Goal: Download file/media

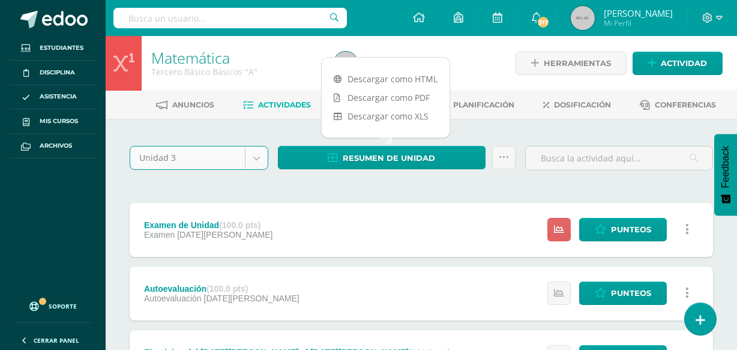
select select "Unidad 3"
click at [414, 78] on link "Descargar como HTML" at bounding box center [386, 79] width 128 height 19
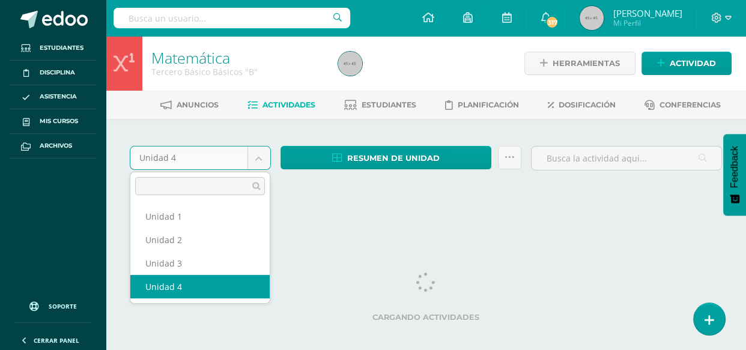
click at [252, 158] on body "Estudiantes Disciplina Asistencia Mis cursos Archivos Soporte Ayuda Reportar un…" at bounding box center [373, 113] width 746 height 227
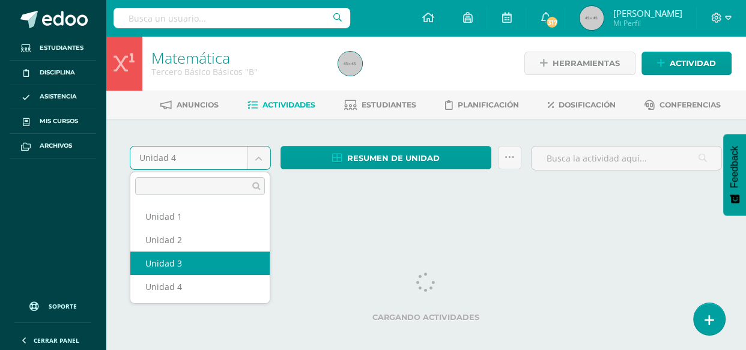
select select "Unidad 3"
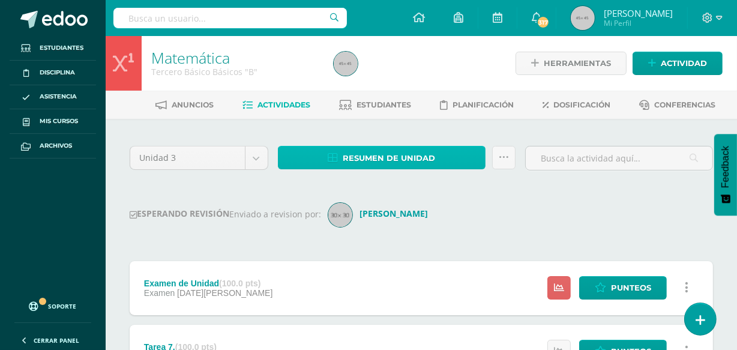
click at [378, 164] on span "Resumen de unidad" at bounding box center [389, 158] width 92 height 22
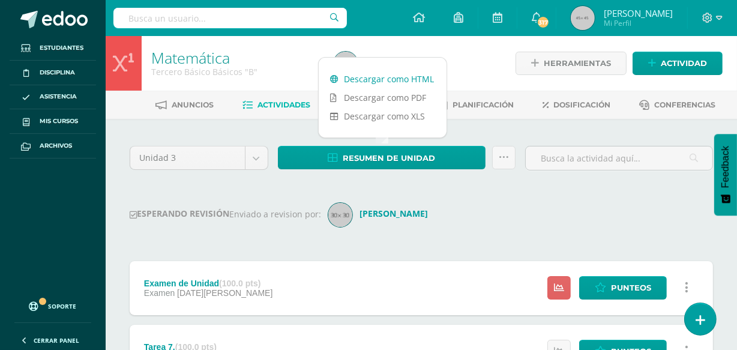
click at [379, 80] on link "Descargar como HTML" at bounding box center [383, 79] width 128 height 19
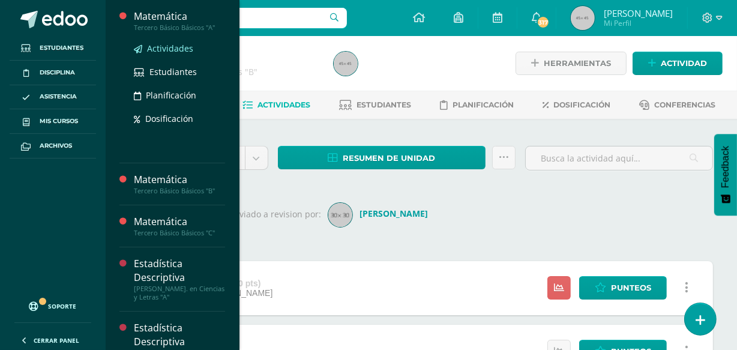
click at [167, 49] on span "Actividades" at bounding box center [170, 48] width 46 height 11
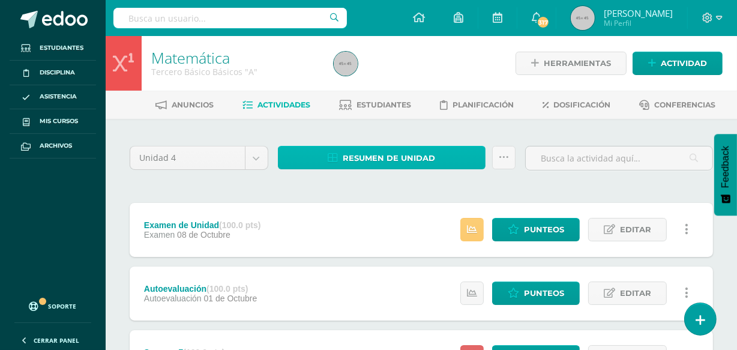
click at [382, 158] on span "Resumen de unidad" at bounding box center [389, 158] width 92 height 22
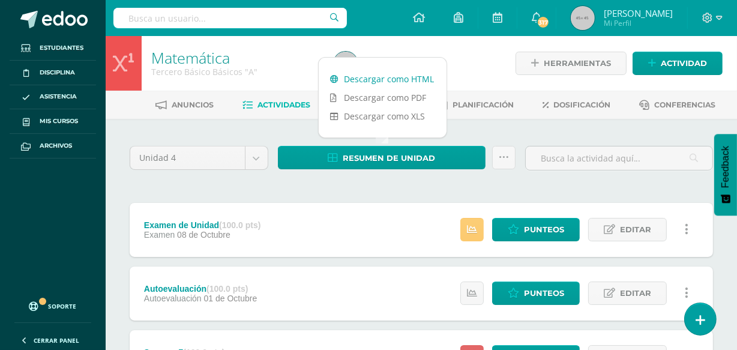
click at [415, 78] on link "Descargar como HTML" at bounding box center [383, 79] width 128 height 19
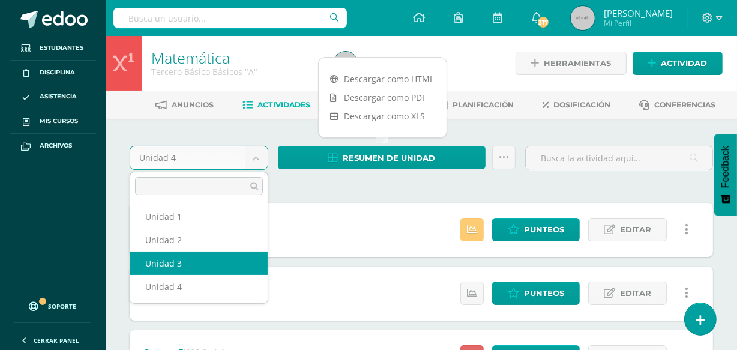
select select "Unidad 3"
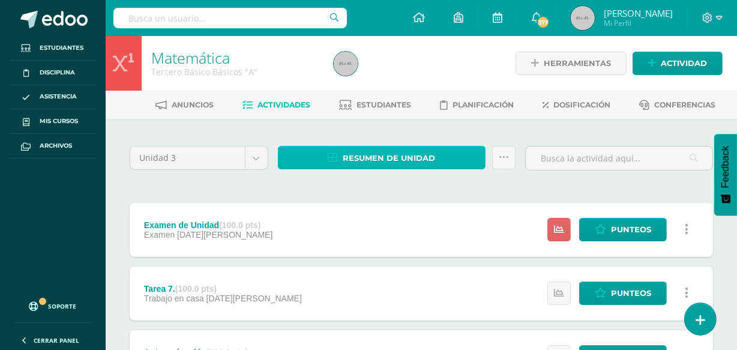
click at [398, 156] on span "Resumen de unidad" at bounding box center [389, 158] width 92 height 22
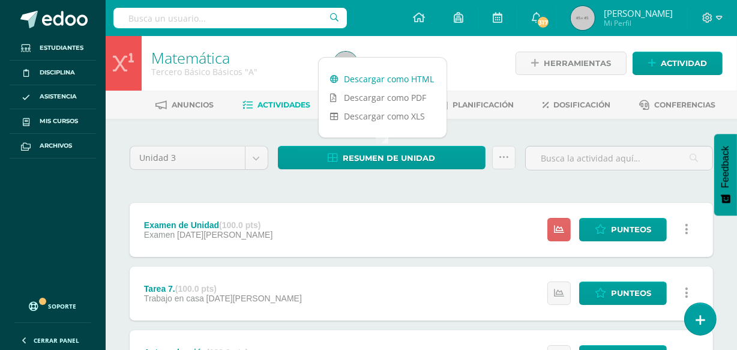
click at [384, 80] on link "Descargar como HTML" at bounding box center [383, 79] width 128 height 19
